Goal: Task Accomplishment & Management: Use online tool/utility

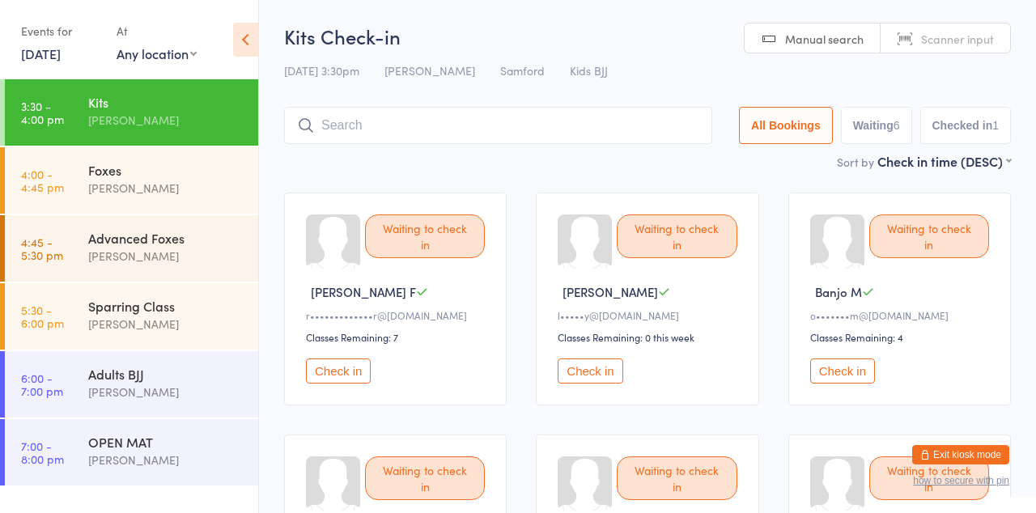
click at [364, 139] on input "search" at bounding box center [498, 125] width 428 height 37
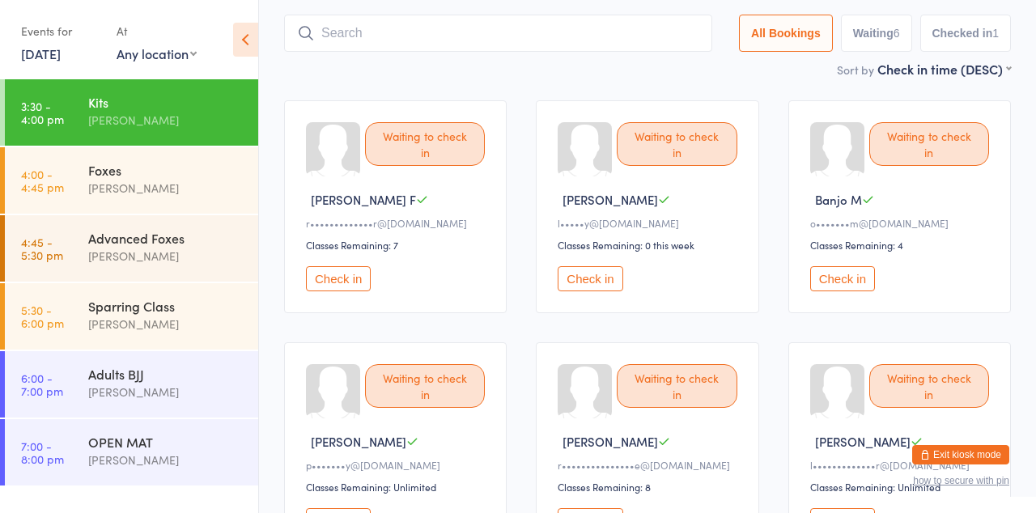
scroll to position [118, 0]
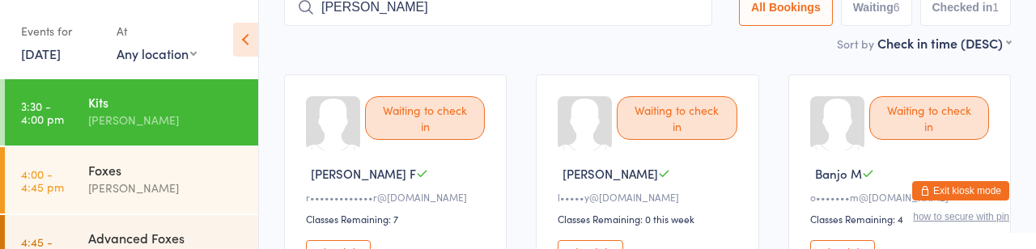
type input "[PERSON_NAME]"
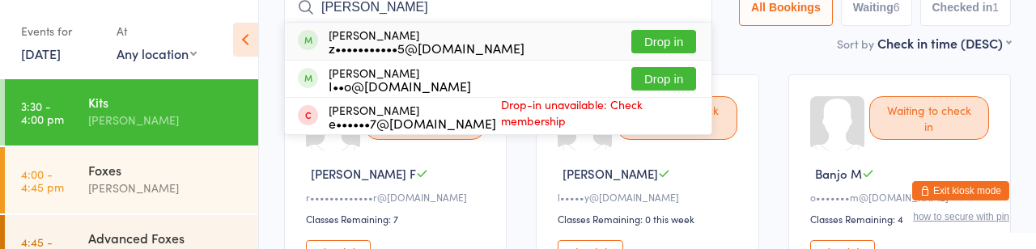
click at [361, 92] on div "I••o@[DOMAIN_NAME]" at bounding box center [400, 85] width 142 height 13
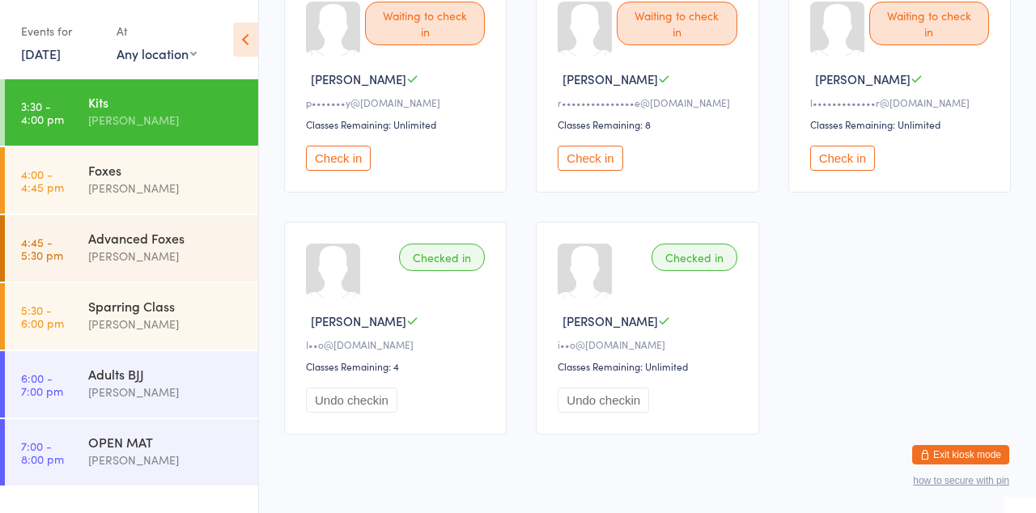
scroll to position [455, 0]
click at [599, 171] on button "Check in" at bounding box center [590, 158] width 65 height 25
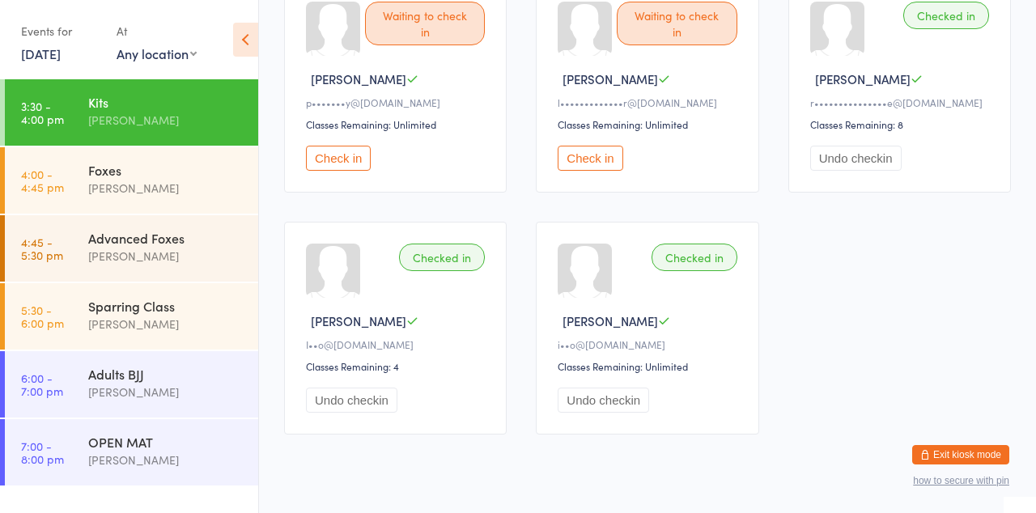
click at [105, 111] on div "Kits" at bounding box center [166, 102] width 156 height 18
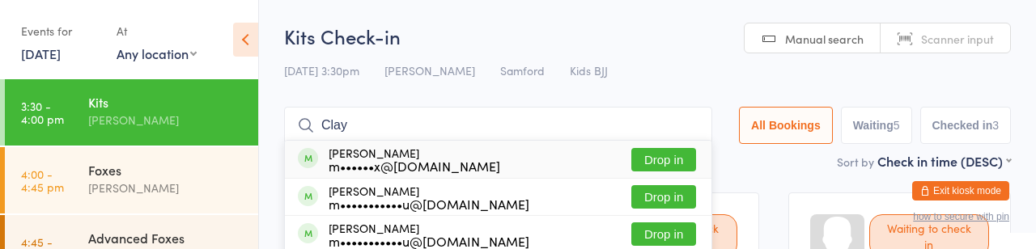
type input "Clay"
click at [607, 152] on div "[PERSON_NAME] m••••••x@[DOMAIN_NAME] Drop in" at bounding box center [498, 159] width 426 height 37
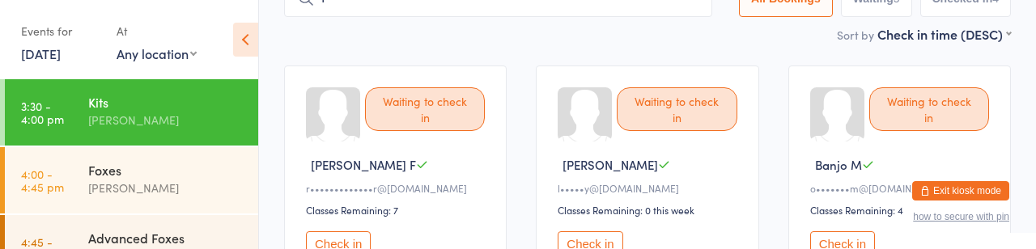
scroll to position [126, 0]
type input "[PERSON_NAME]"
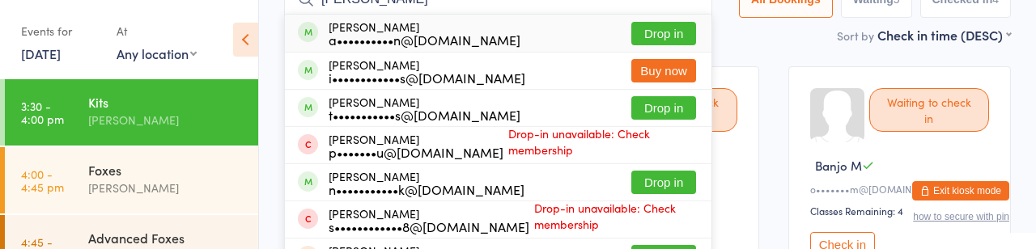
click at [631, 42] on button "Drop in" at bounding box center [663, 33] width 65 height 23
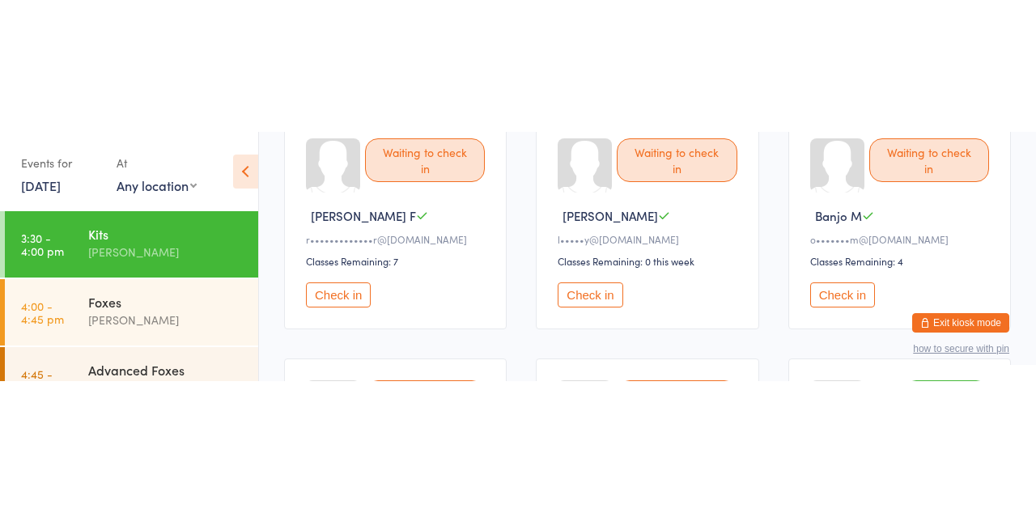
scroll to position [207, 0]
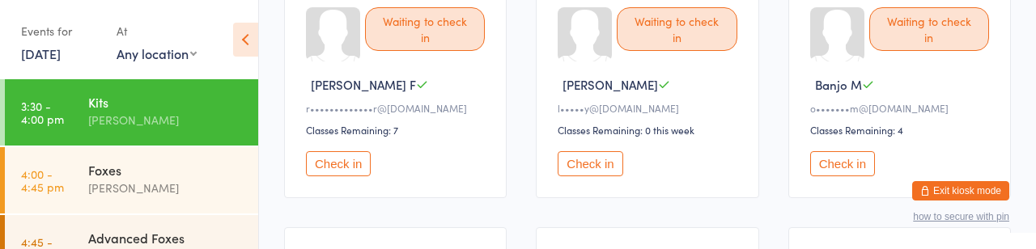
click at [604, 176] on button "Check in" at bounding box center [590, 163] width 65 height 25
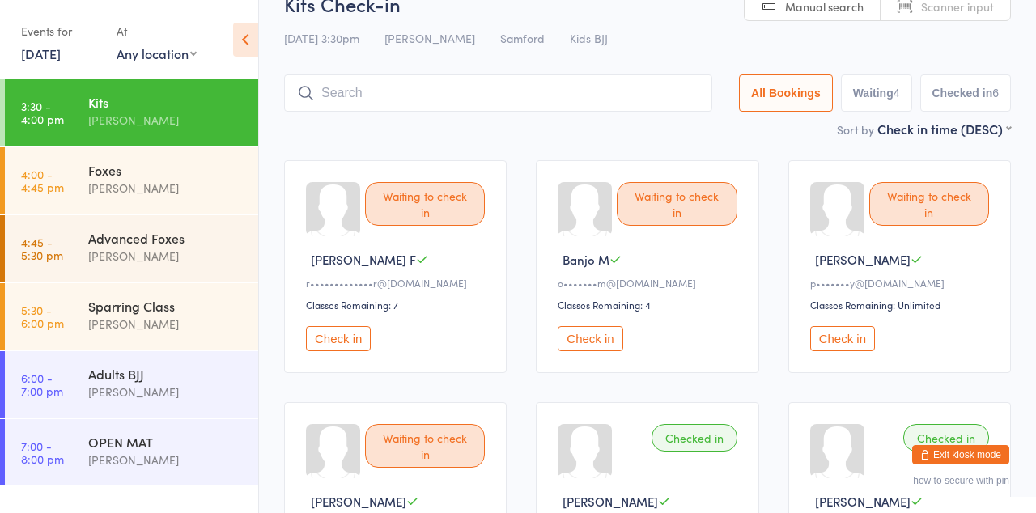
scroll to position [32, 0]
click at [672, 272] on div "Waiting to check in Banjo M o•••••••m@[DOMAIN_NAME] Classes Remaining: 4 Check …" at bounding box center [647, 267] width 223 height 213
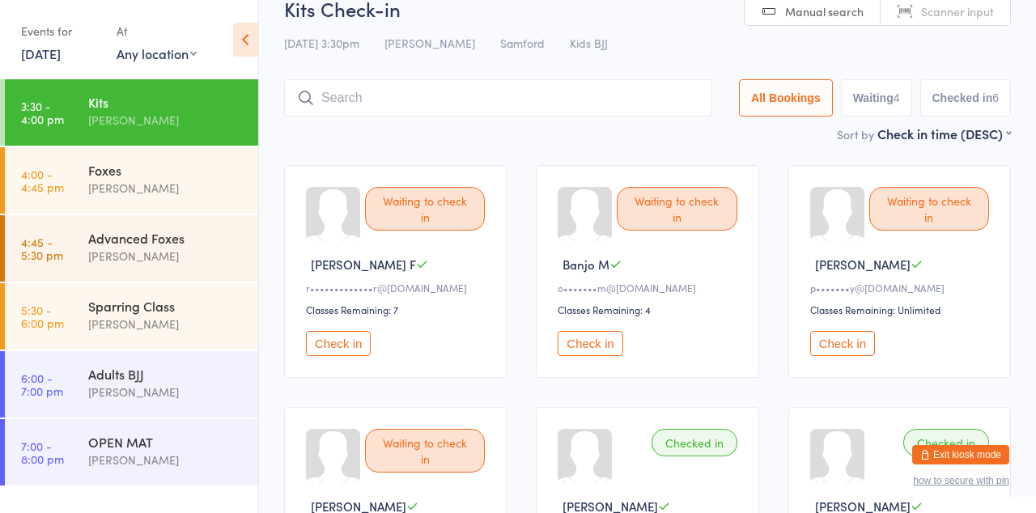
click at [617, 356] on button "Check in" at bounding box center [590, 343] width 65 height 25
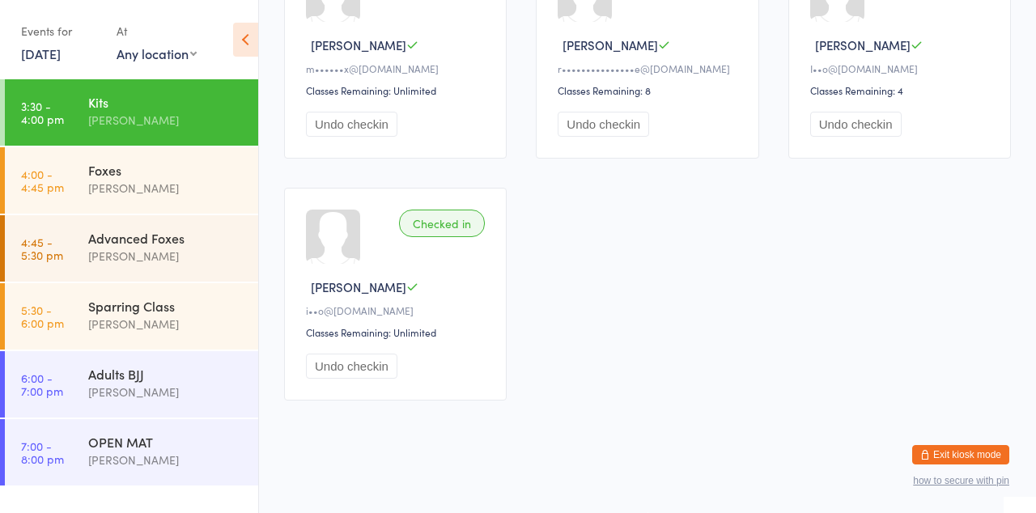
scroll to position [793, 0]
click at [254, 49] on icon at bounding box center [245, 40] width 25 height 34
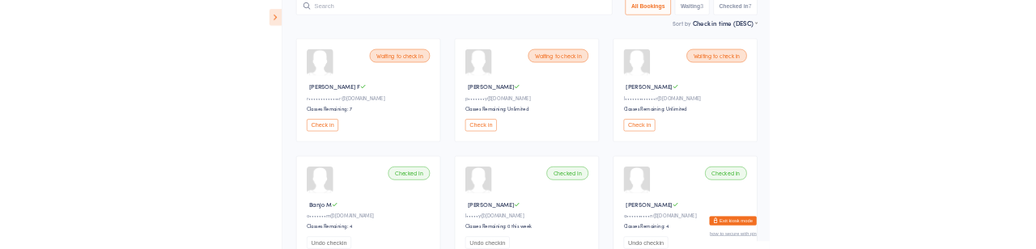
scroll to position [0, 0]
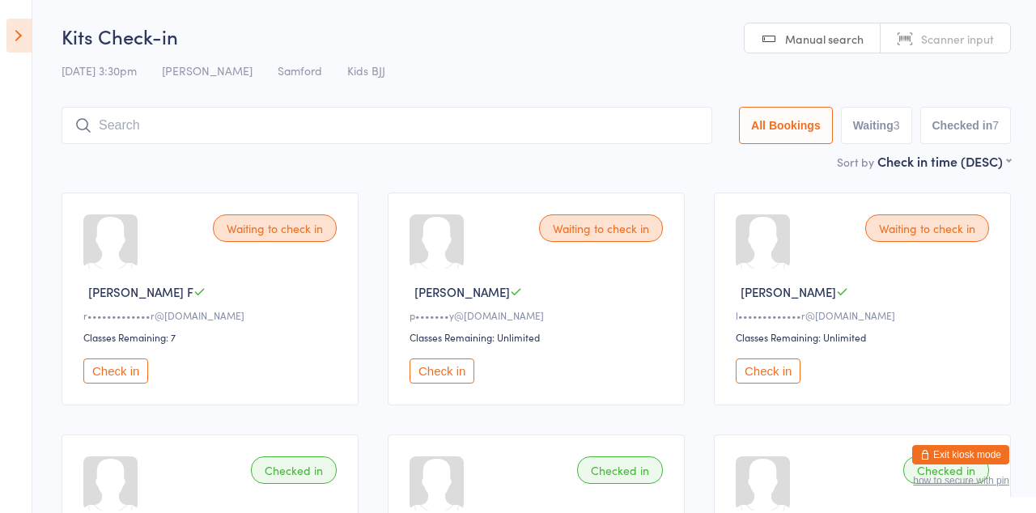
click at [21, 41] on icon at bounding box center [18, 36] width 25 height 34
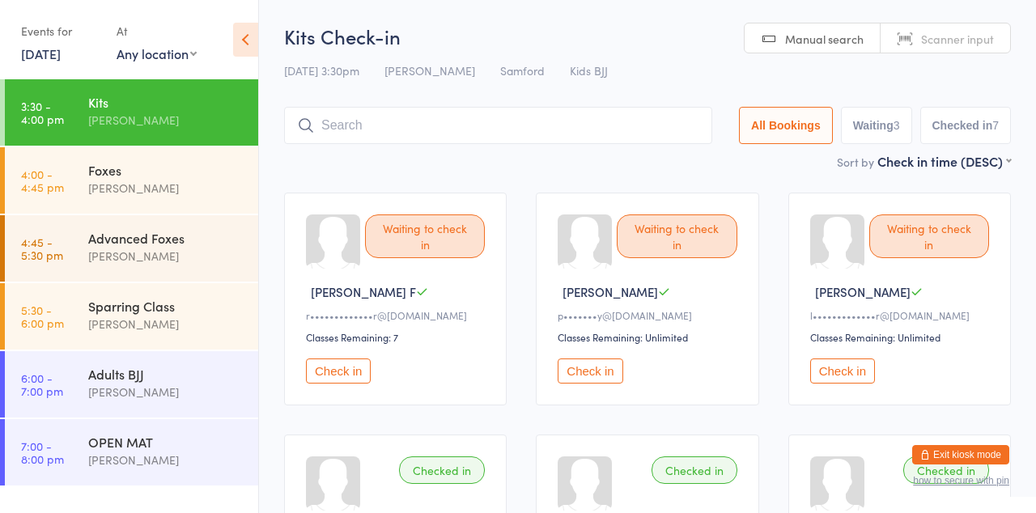
click at [406, 142] on input "search" at bounding box center [498, 125] width 428 height 37
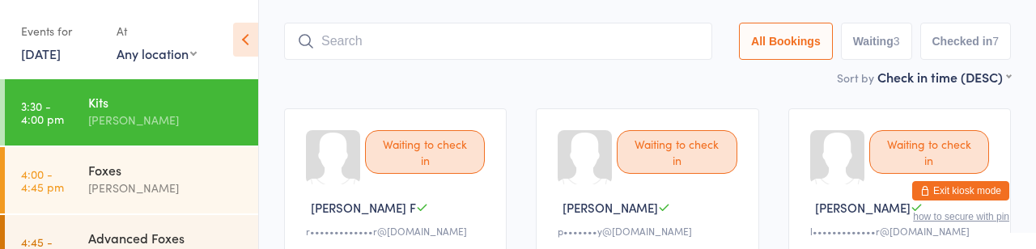
scroll to position [118, 0]
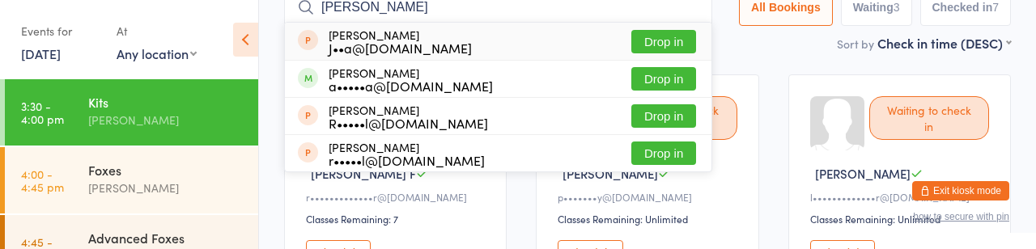
type input "[PERSON_NAME]"
click at [631, 53] on button "Drop in" at bounding box center [663, 41] width 65 height 23
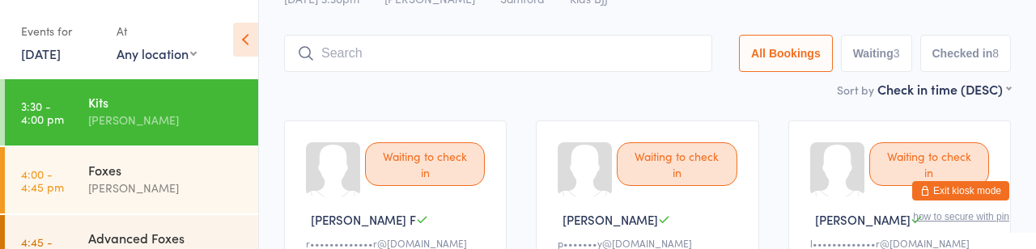
scroll to position [0, 0]
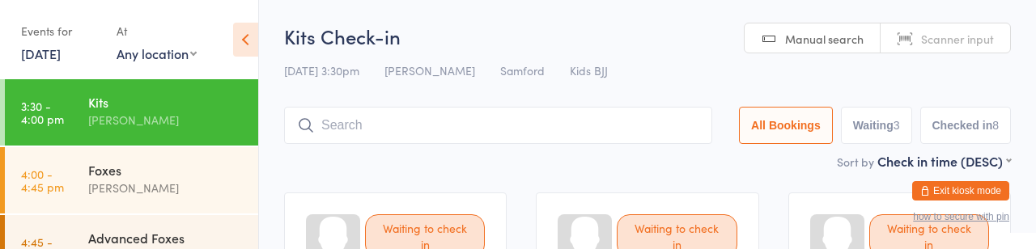
click at [764, 26] on link "Manual search" at bounding box center [813, 38] width 136 height 31
click at [367, 130] on input "search" at bounding box center [498, 125] width 428 height 37
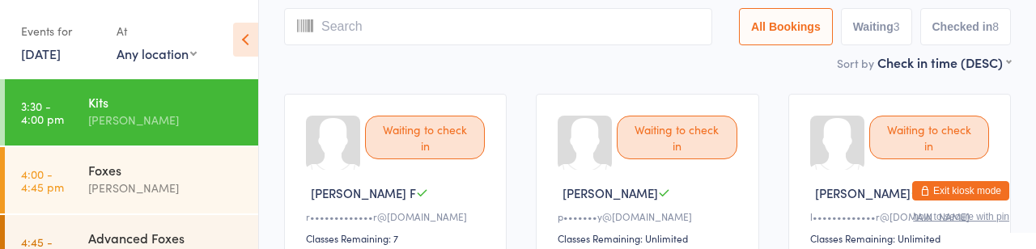
scroll to position [118, 0]
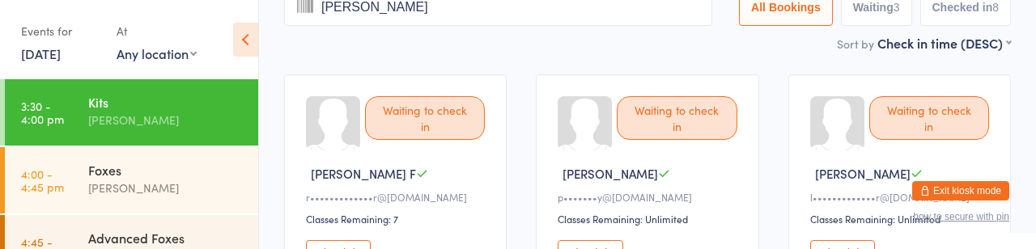
type input "[PERSON_NAME]"
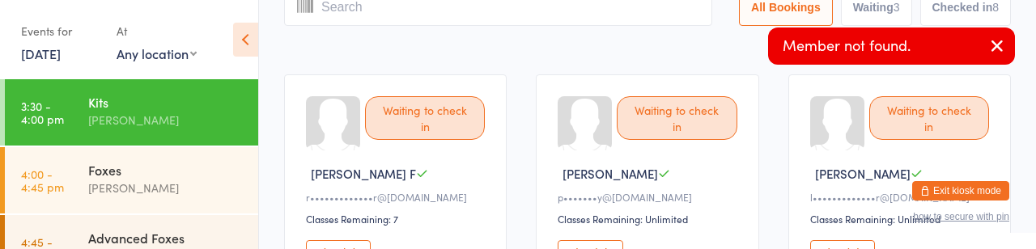
scroll to position [0, 0]
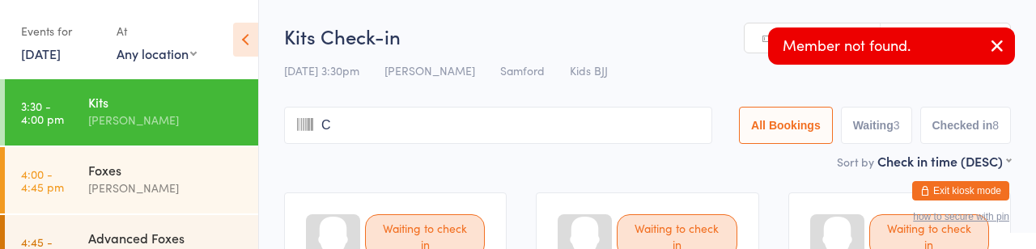
type input "C"
click at [785, 43] on span "Manual search" at bounding box center [824, 39] width 78 height 16
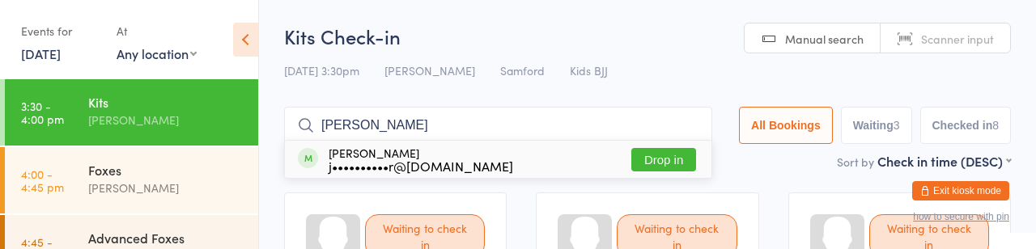
type input "[PERSON_NAME]"
click at [406, 172] on div "j••••••••••r@[DOMAIN_NAME]" at bounding box center [421, 165] width 185 height 13
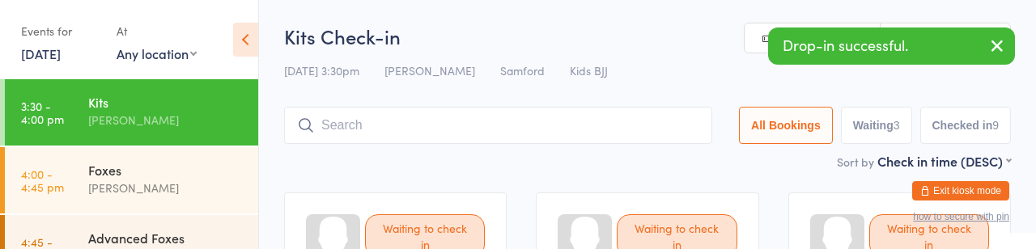
click at [498, 134] on input "search" at bounding box center [498, 125] width 428 height 37
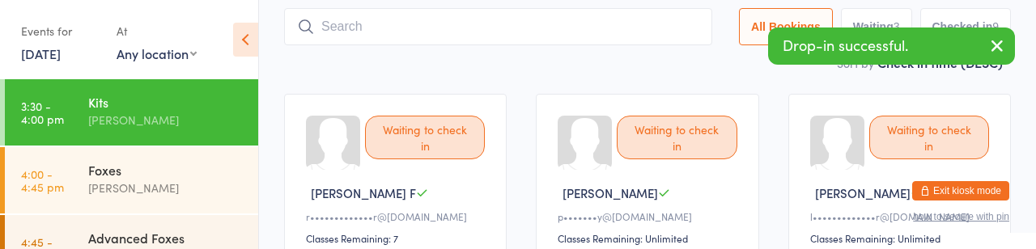
scroll to position [118, 0]
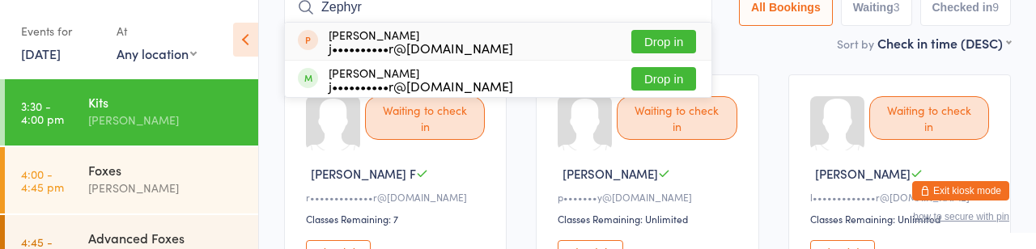
type input "Zephyr"
click at [631, 91] on button "Drop in" at bounding box center [663, 78] width 65 height 23
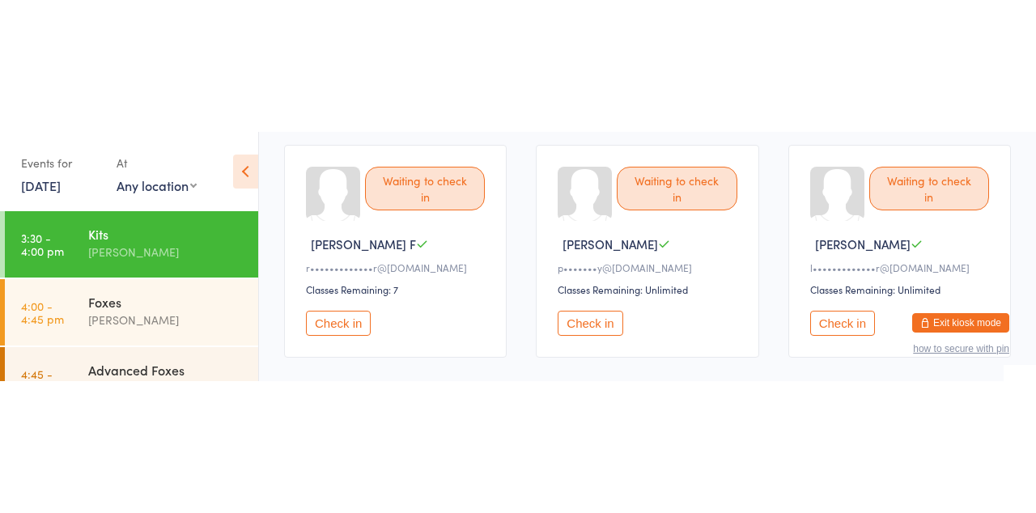
scroll to position [220, 0]
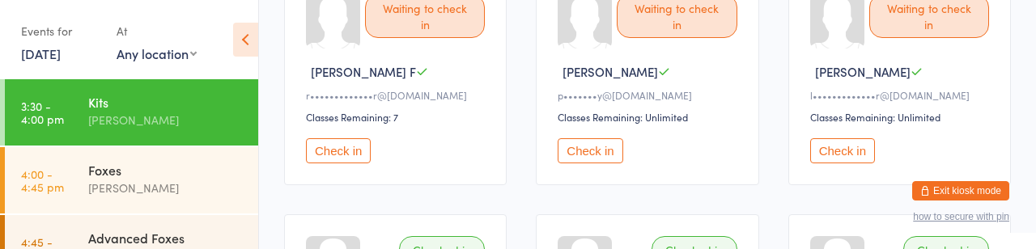
click at [842, 163] on button "Check in" at bounding box center [842, 150] width 65 height 25
